Goal: Task Accomplishment & Management: Use online tool/utility

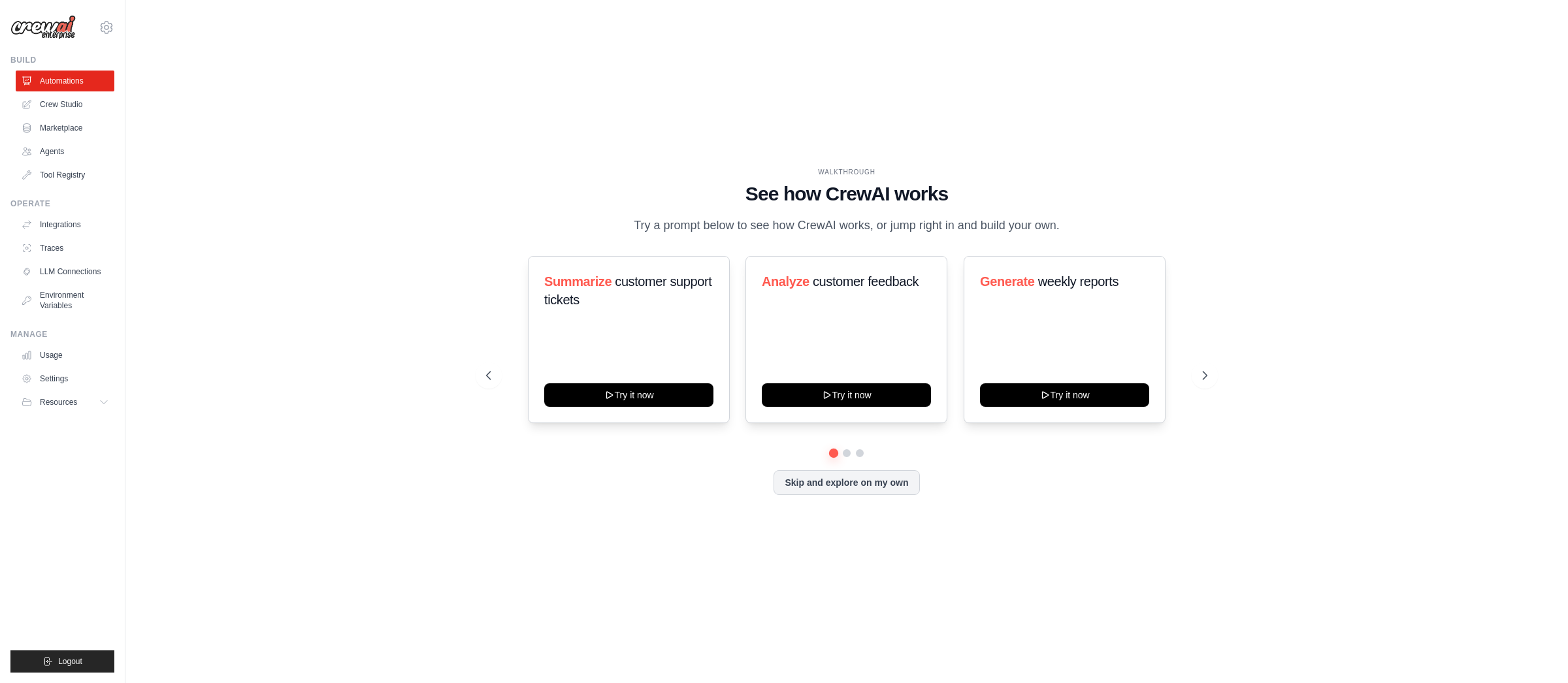
click at [113, 35] on div "dhruv.sawhney@docusign.com Docusign Your organization ✓ DS-DTS-GDA-Prod Settings" at bounding box center [63, 20] width 104 height 41
click at [113, 28] on icon at bounding box center [106, 27] width 15 height 15
click at [109, 86] on link "Docusign" at bounding box center [106, 88] width 115 height 23
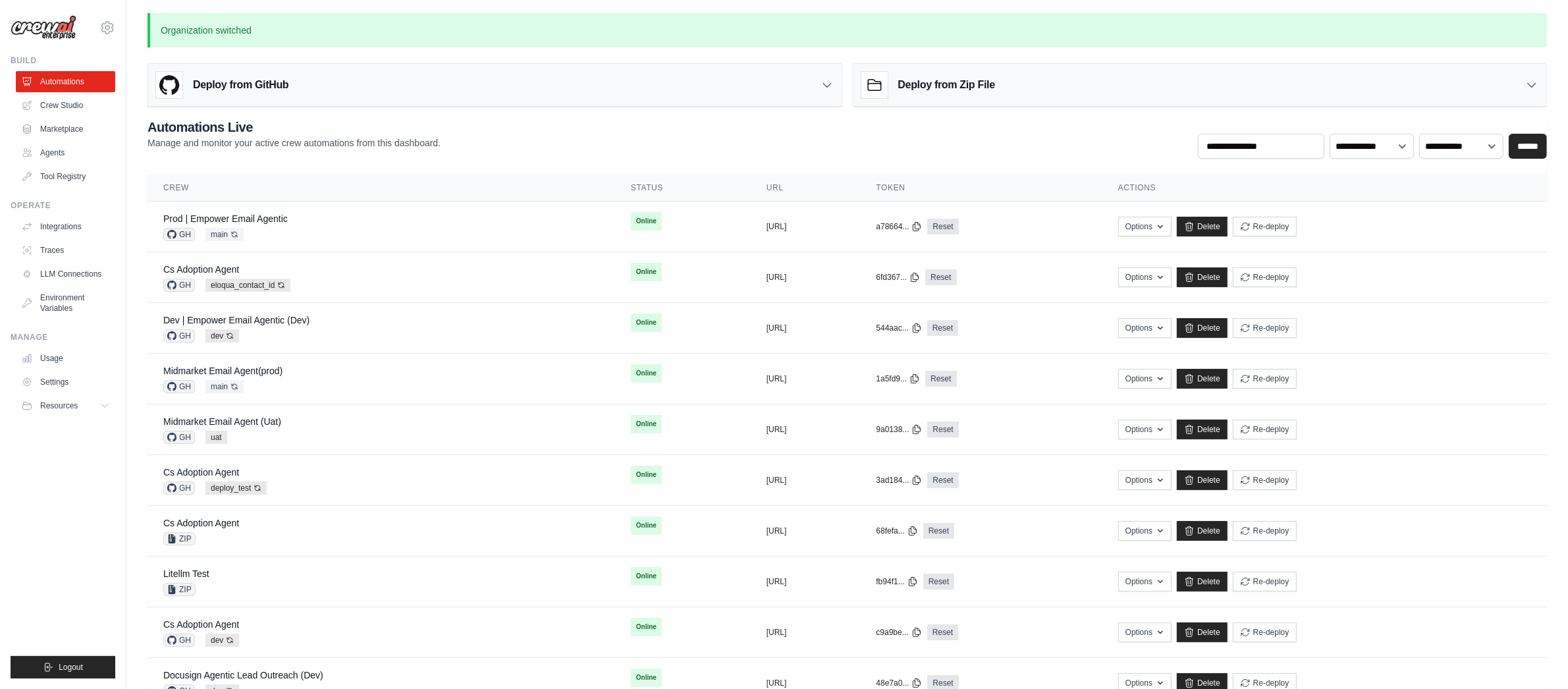
click at [969, 83] on h3 "Deploy from Zip File" at bounding box center [947, 85] width 97 height 16
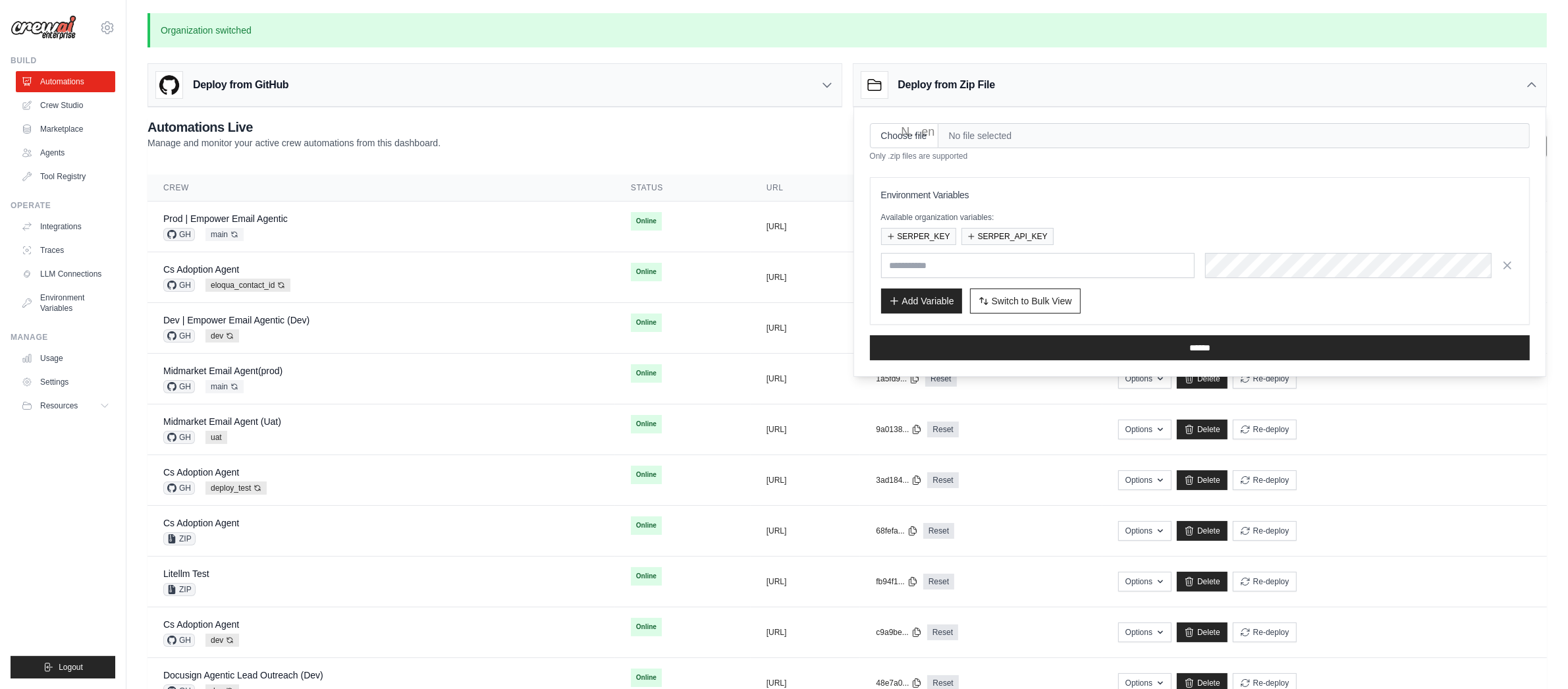
click at [967, 83] on h3 "Deploy from Zip File" at bounding box center [947, 85] width 97 height 16
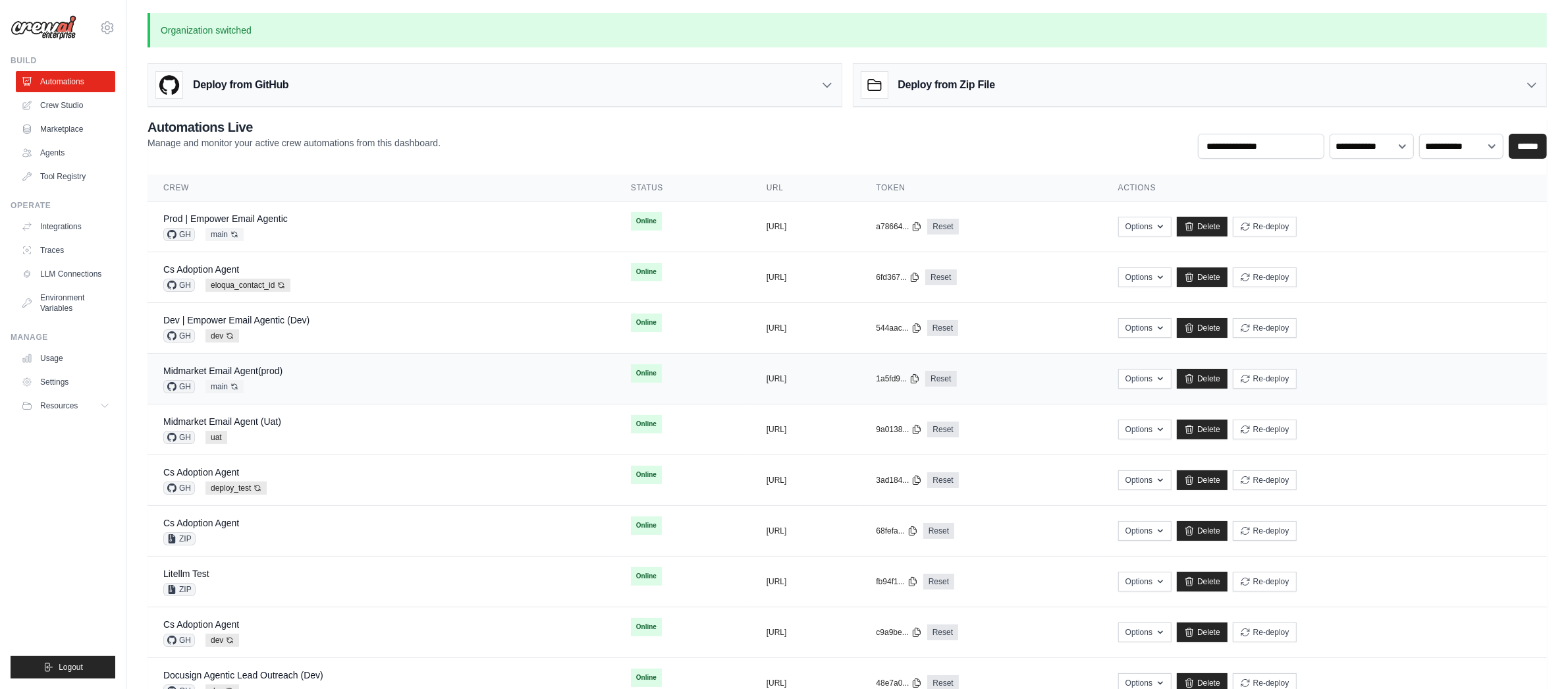
click at [481, 393] on div "Midmarket Email Agent(prod) GH main Auto-deploy enabled" at bounding box center [381, 379] width 436 height 29
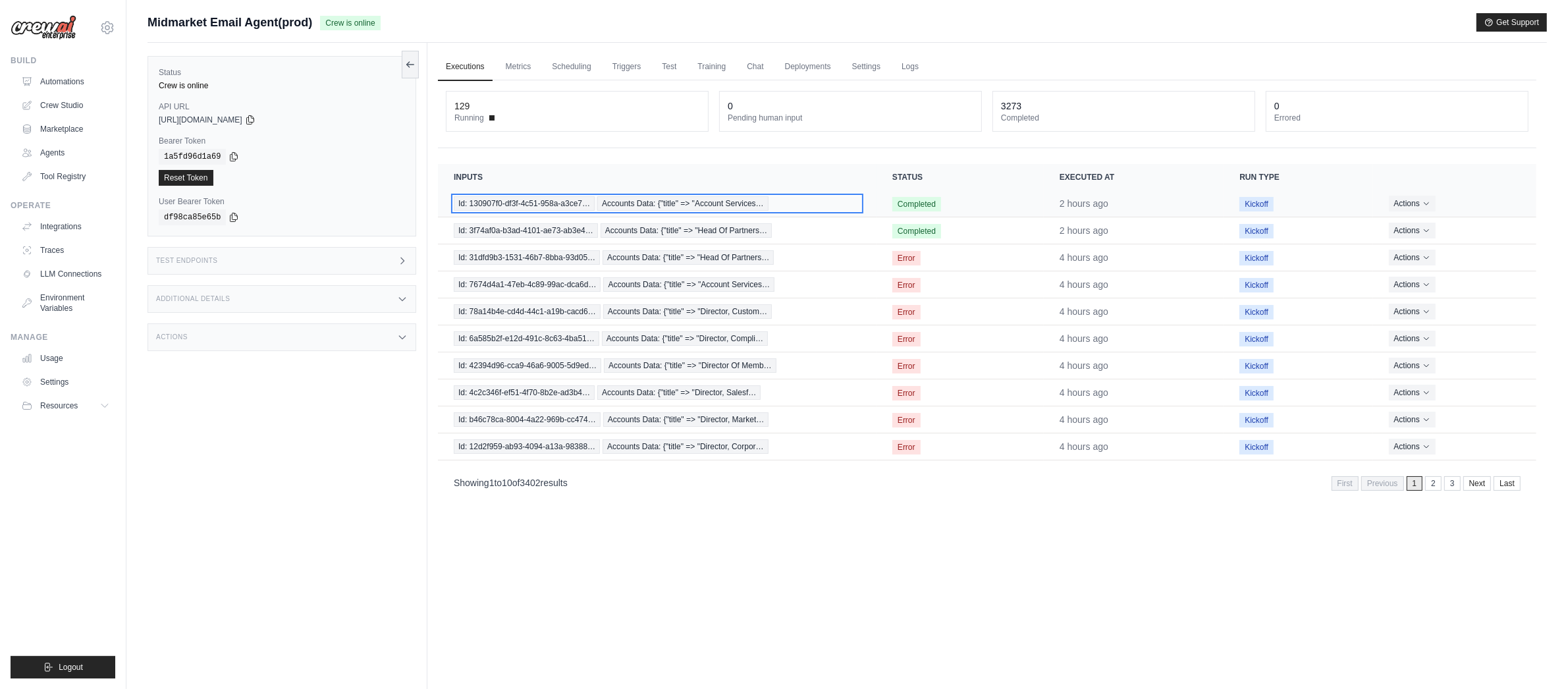
click at [556, 203] on span "Id: 130907f0-df3f-4c51-958a-a3ce7…" at bounding box center [524, 203] width 141 height 15
click at [59, 80] on link "Automations" at bounding box center [67, 82] width 99 height 21
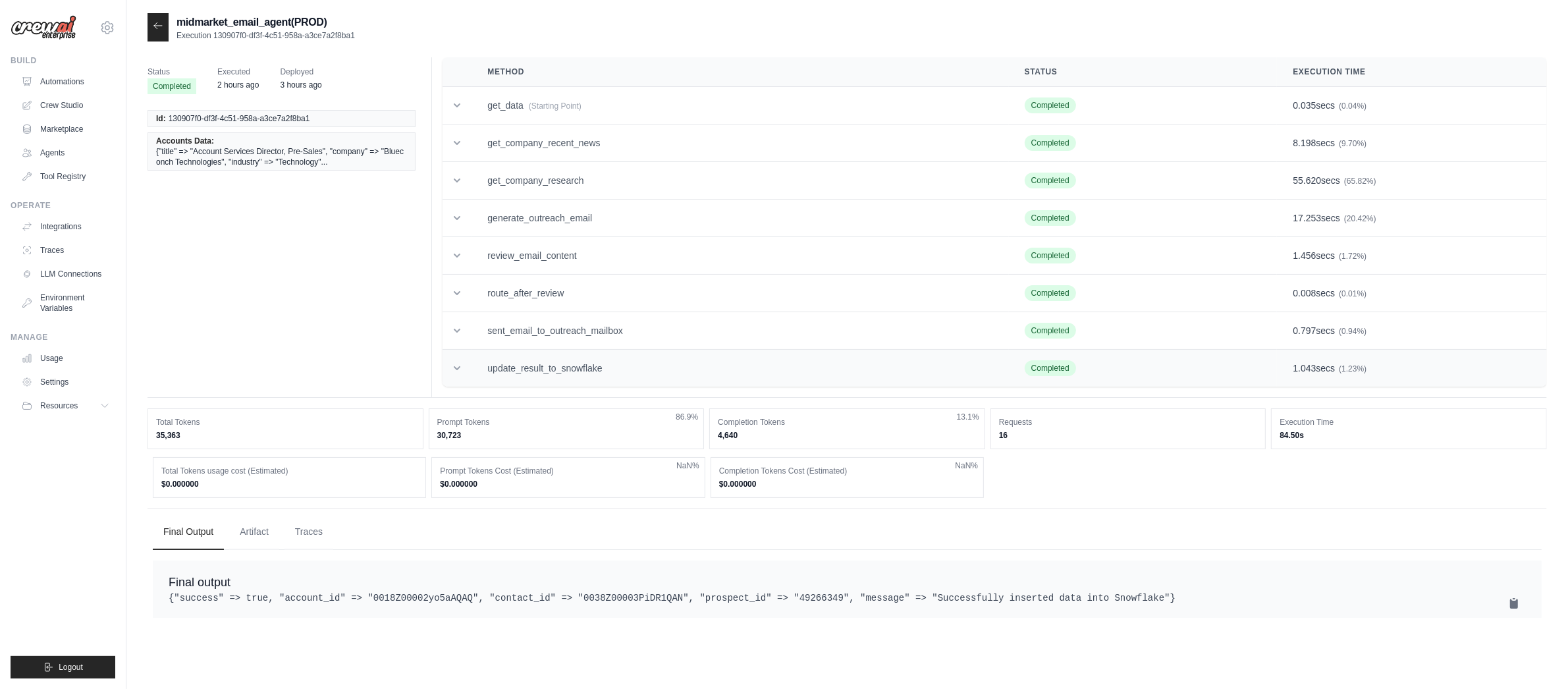
click at [653, 366] on td "update_result_to_snowflake" at bounding box center [739, 368] width 536 height 38
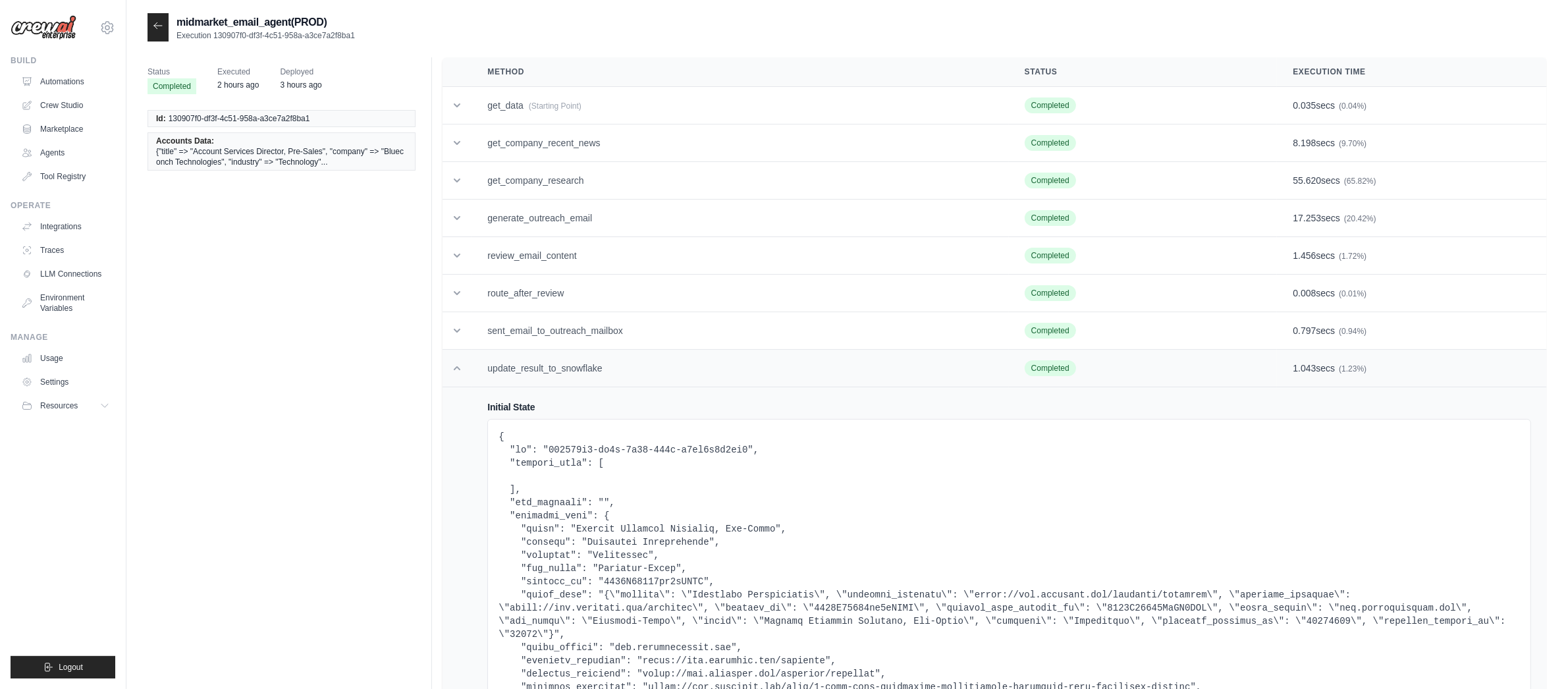
click at [653, 366] on td "update_result_to_snowflake" at bounding box center [739, 368] width 536 height 38
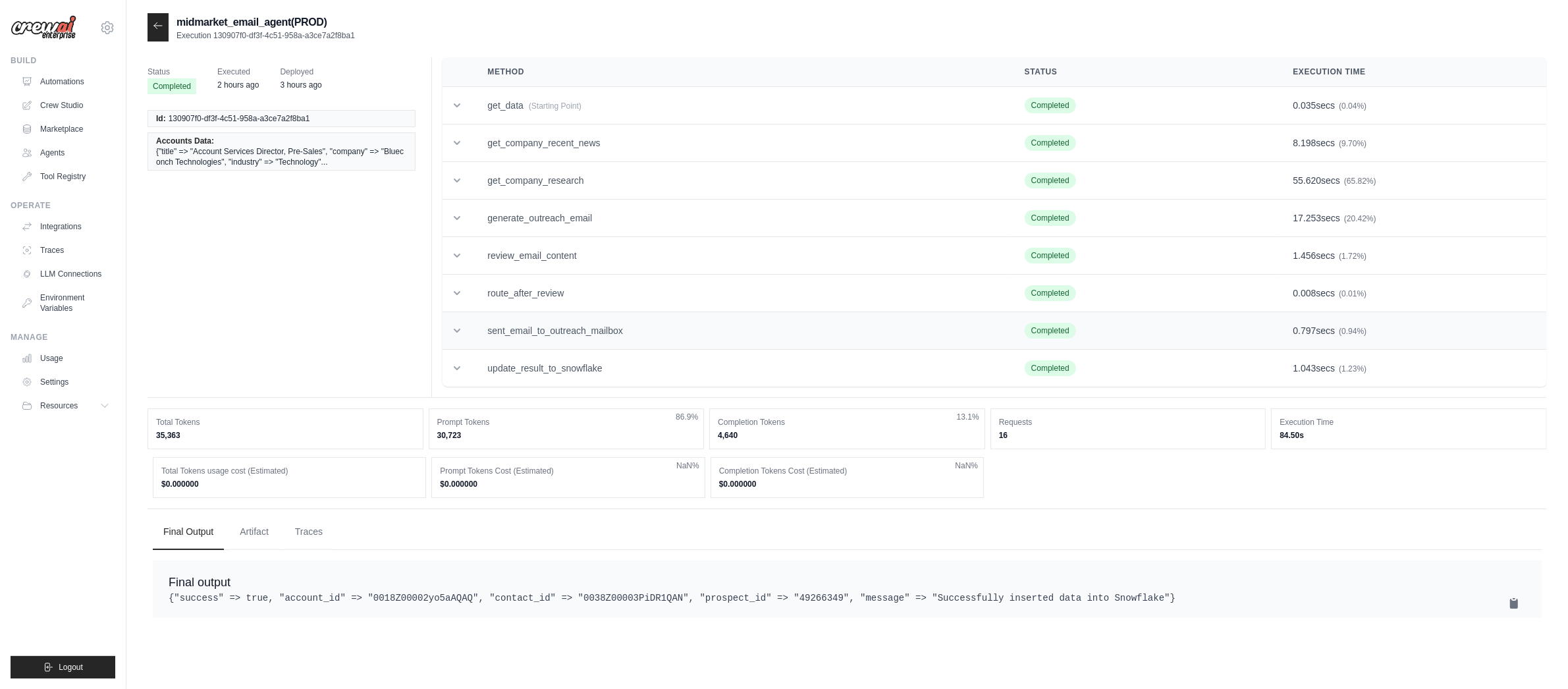
click at [653, 333] on td "sent_email_to_outreach_mailbox" at bounding box center [739, 330] width 536 height 38
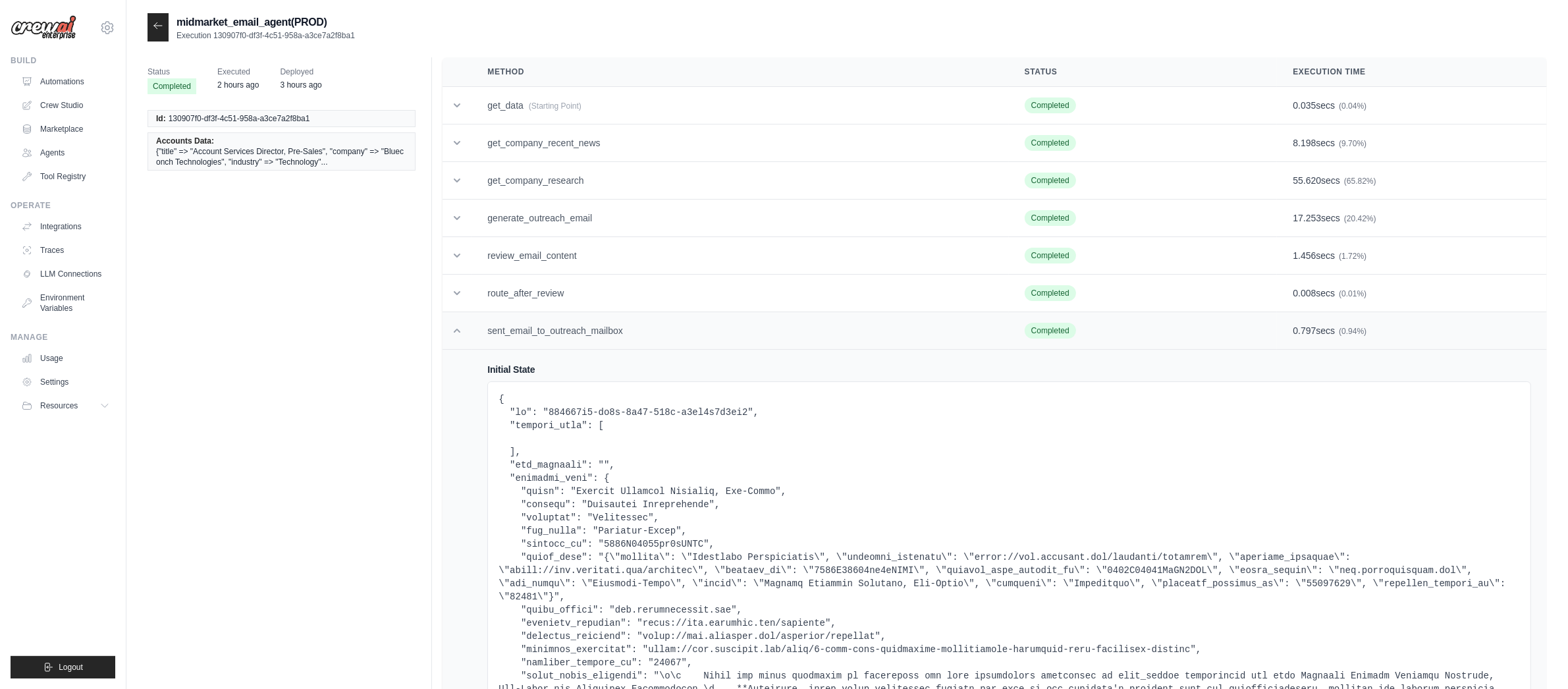
click at [653, 332] on td "sent_email_to_outreach_mailbox" at bounding box center [739, 330] width 536 height 38
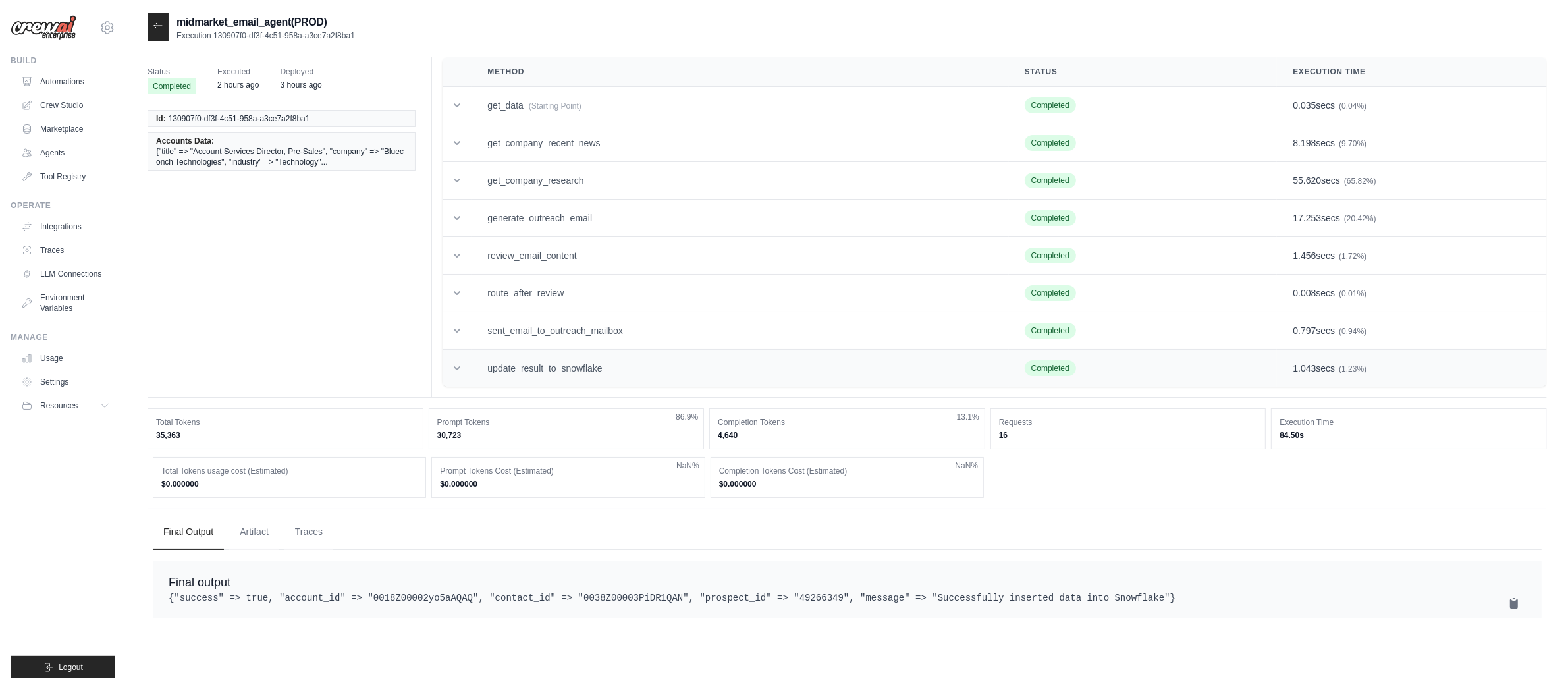
click at [639, 357] on td "update_result_to_snowflake" at bounding box center [739, 368] width 536 height 38
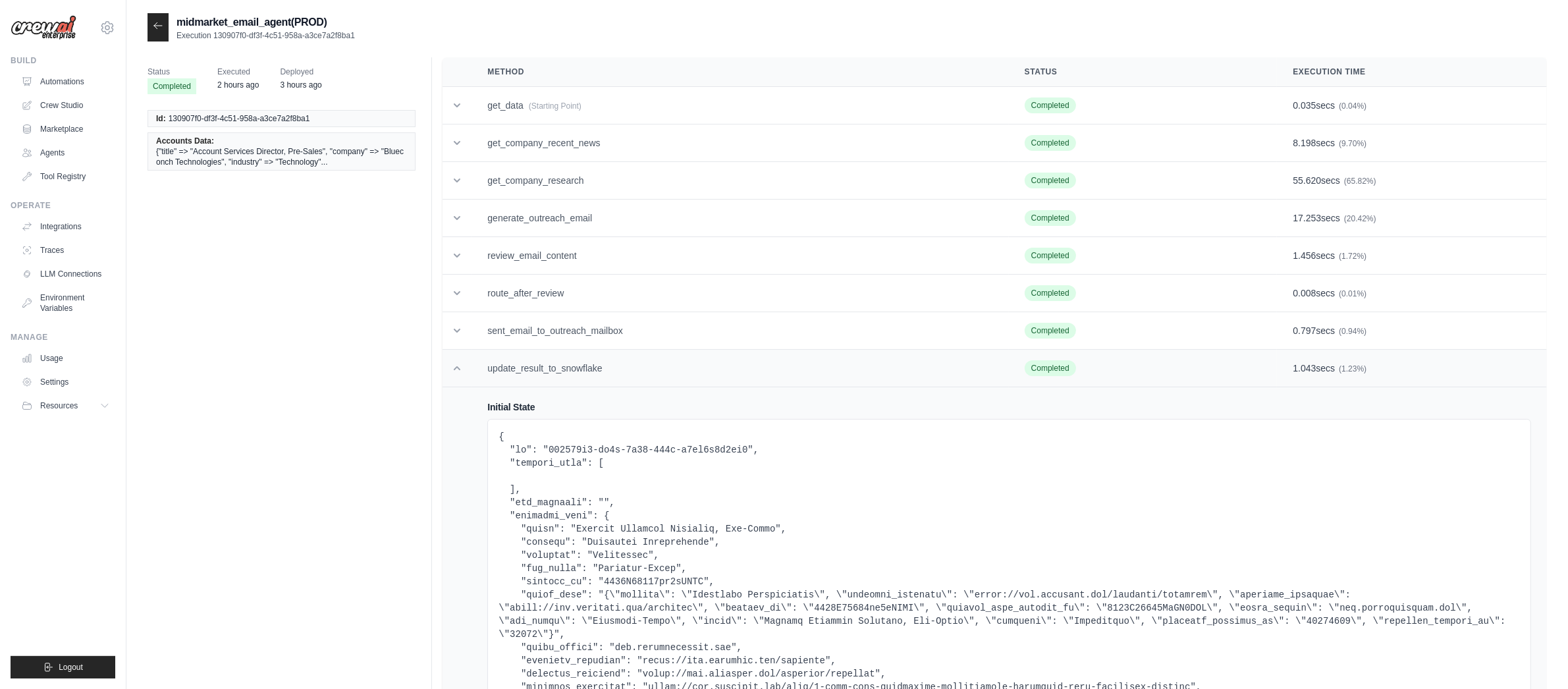
click at [637, 359] on td "update_result_to_snowflake" at bounding box center [739, 368] width 536 height 38
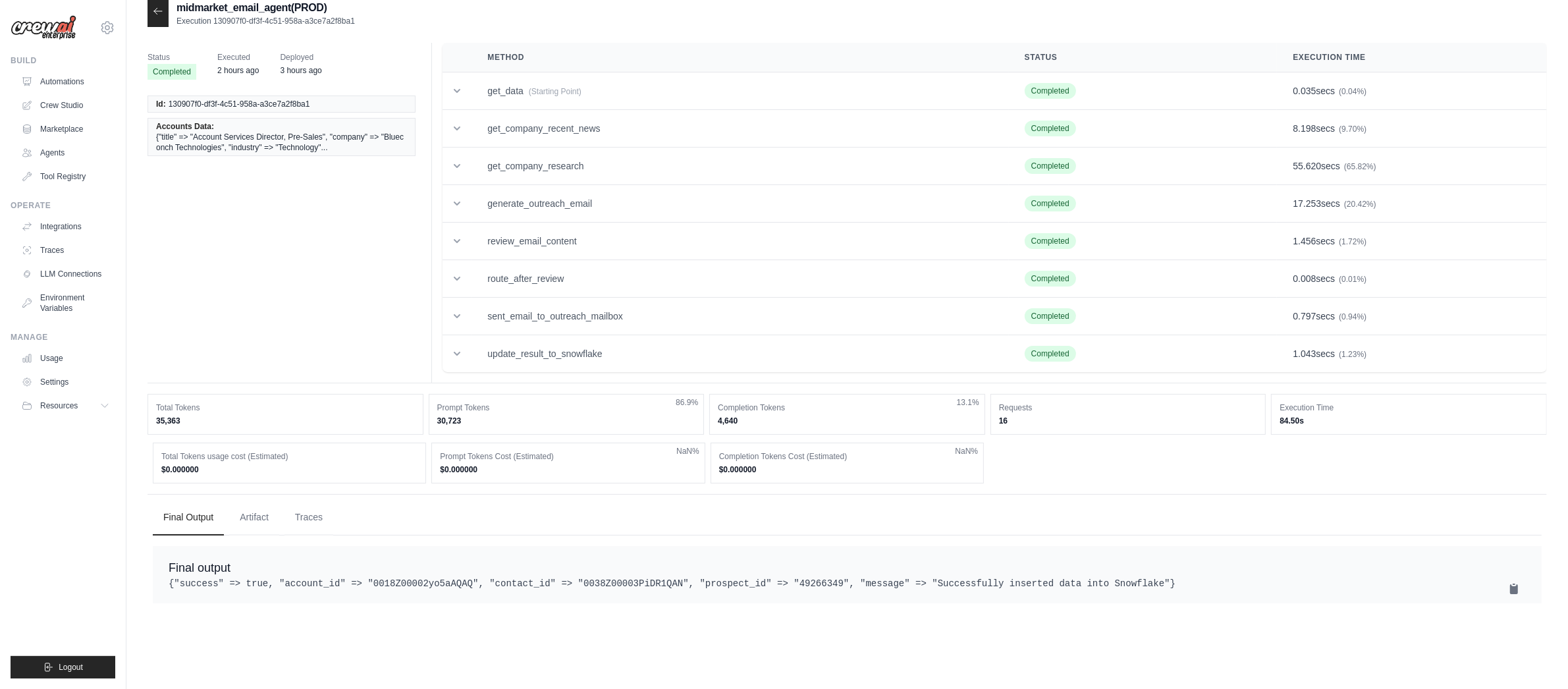
scroll to position [26, 0]
